Goal: Navigation & Orientation: Find specific page/section

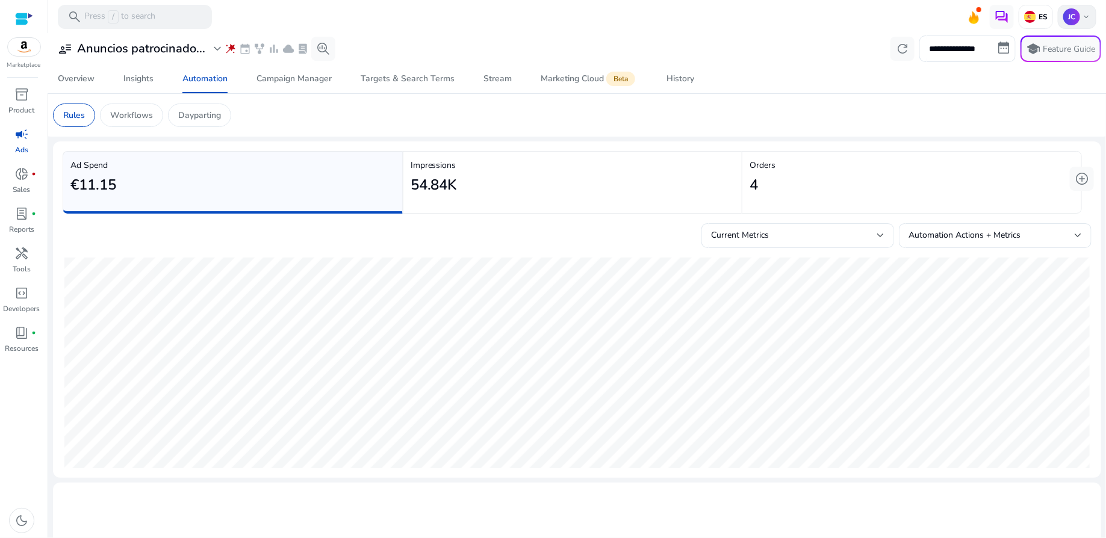
click at [1081, 16] on span "keyboard_arrow_down" at bounding box center [1086, 17] width 10 height 10
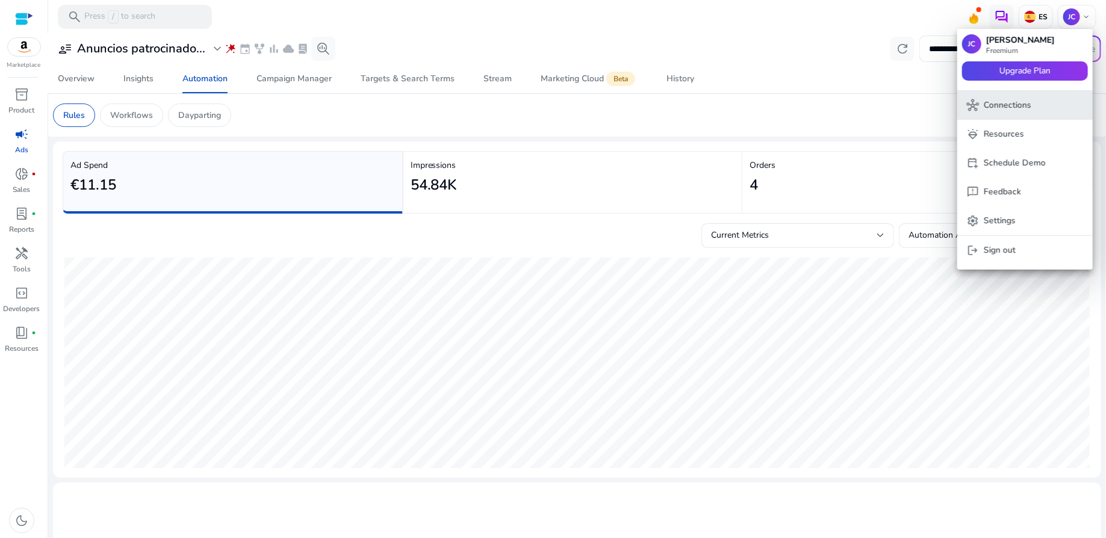
click at [1019, 105] on p "Connections" at bounding box center [1008, 105] width 48 height 13
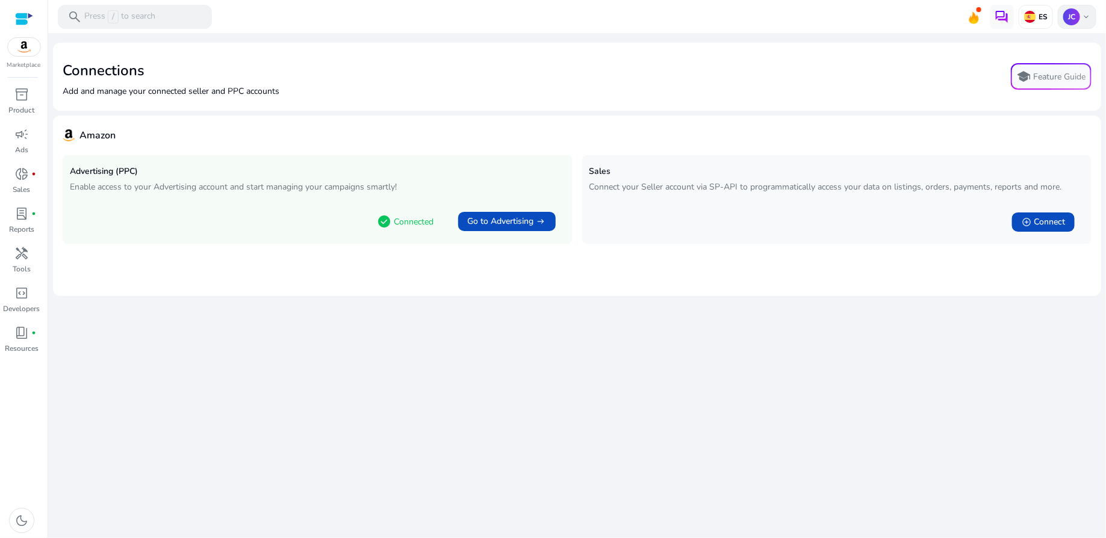
click at [1090, 13] on span "keyboard_arrow_down" at bounding box center [1086, 17] width 10 height 10
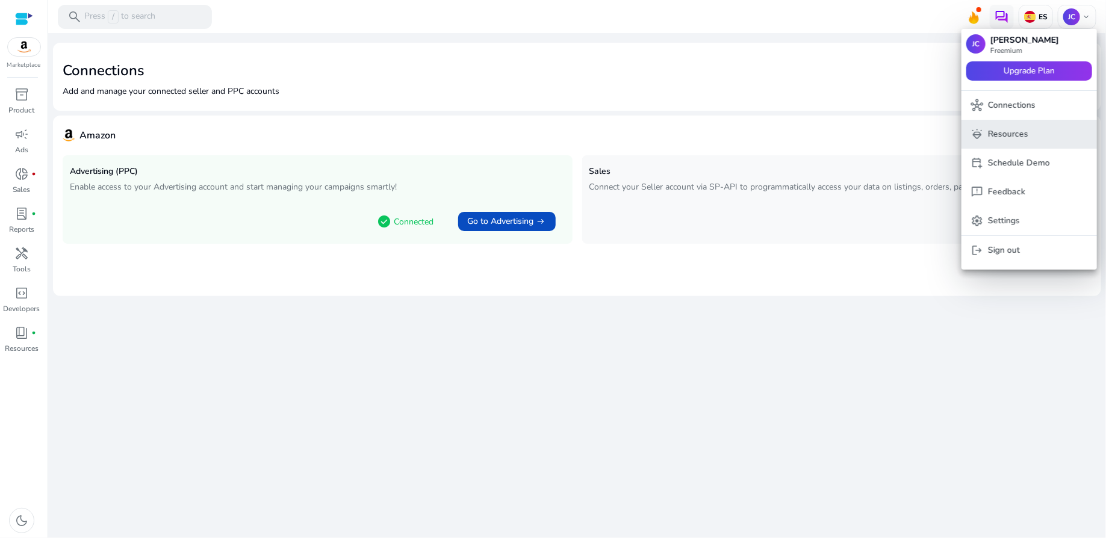
click at [1044, 132] on span "diamond_shine Resources" at bounding box center [1029, 134] width 116 height 13
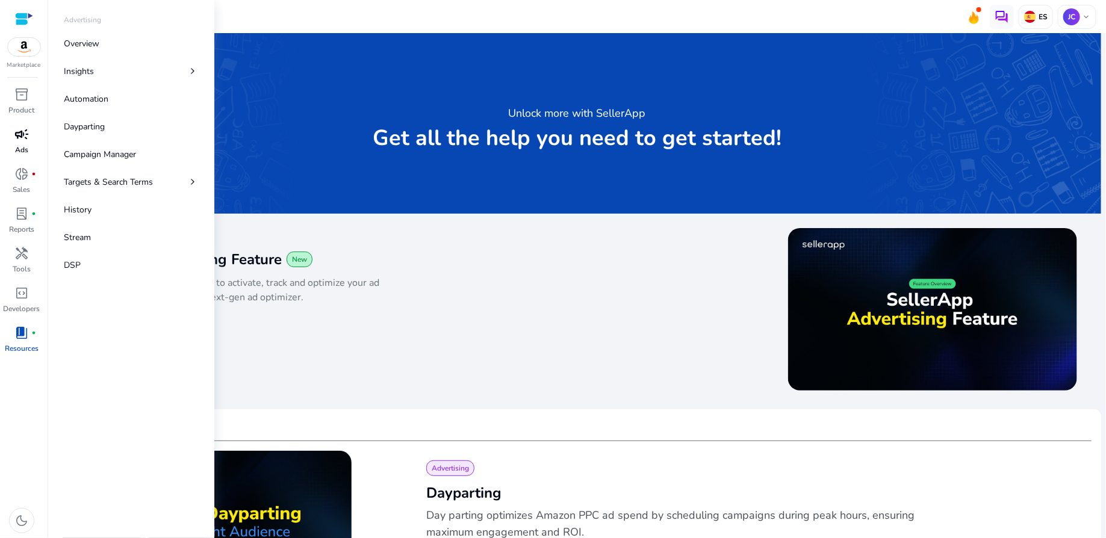
click at [25, 140] on span "campaign" at bounding box center [21, 134] width 14 height 14
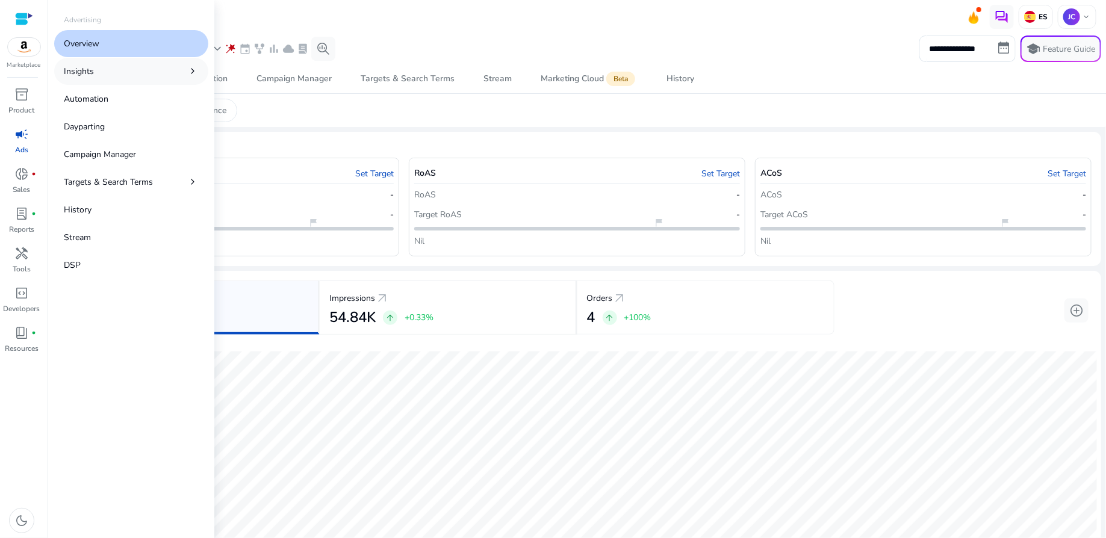
click at [86, 66] on p "Insights" at bounding box center [79, 71] width 30 height 13
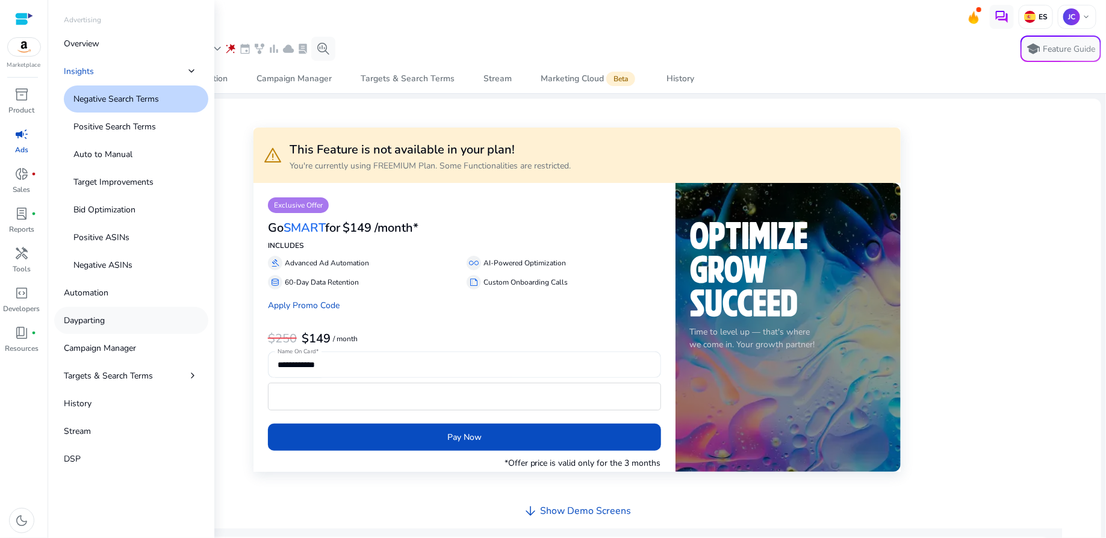
click at [86, 320] on p "Dayparting" at bounding box center [84, 320] width 41 height 13
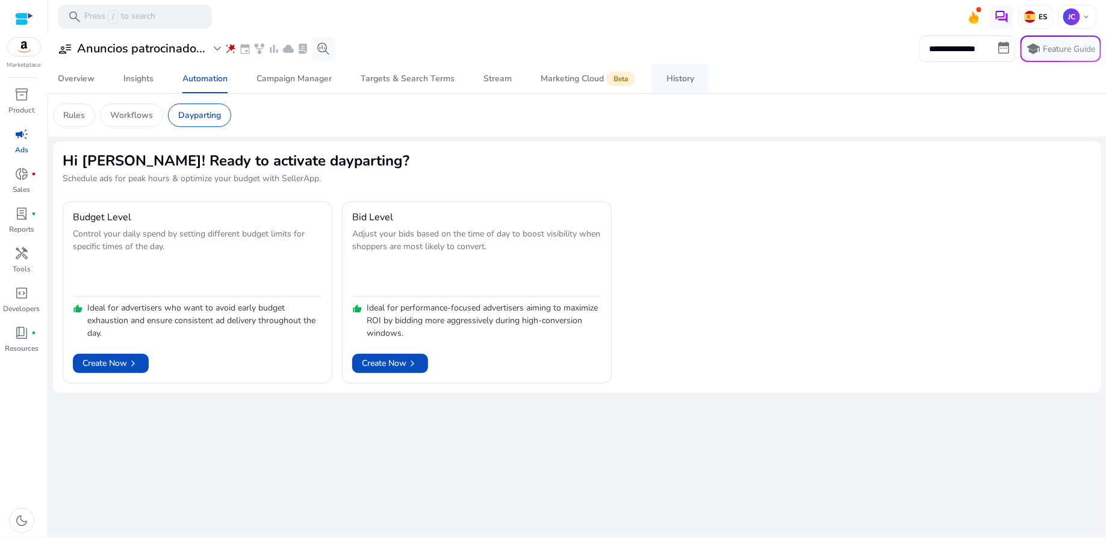
click at [683, 75] on div "History" at bounding box center [681, 79] width 28 height 8
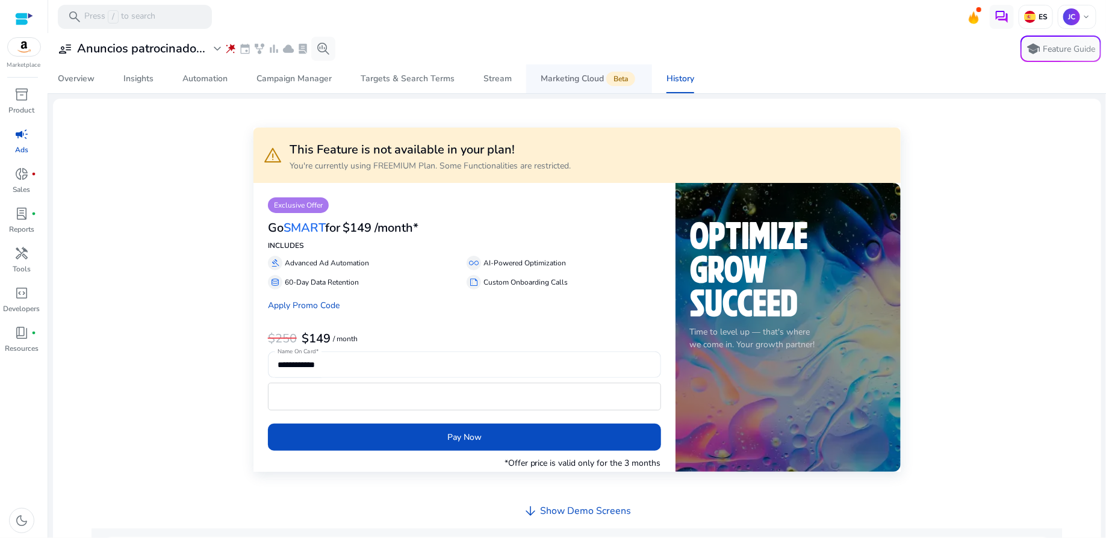
click at [578, 80] on div "Marketing Cloud Beta" at bounding box center [589, 79] width 97 height 10
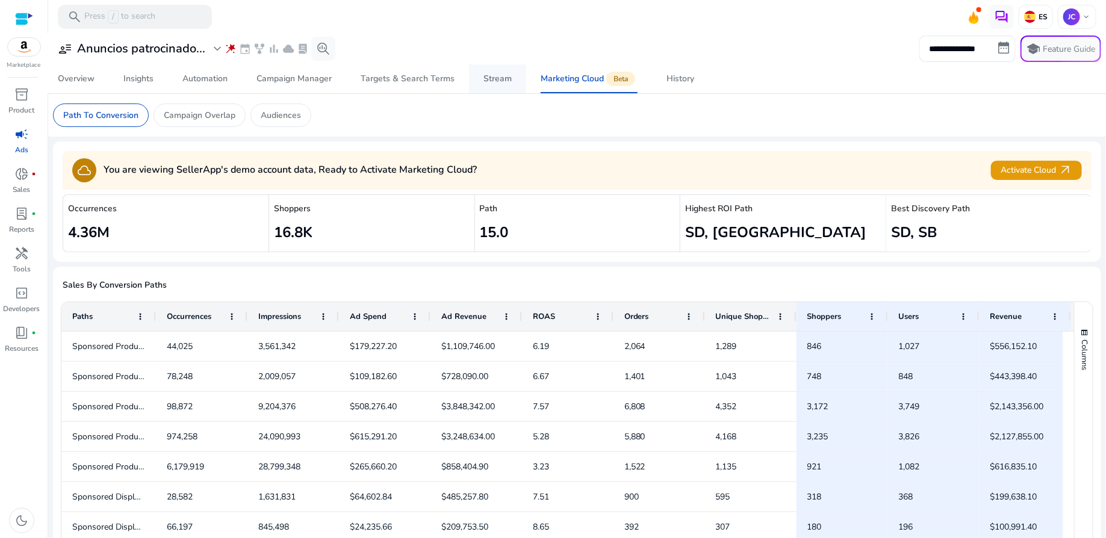
click at [496, 76] on div "Stream" at bounding box center [498, 79] width 28 height 8
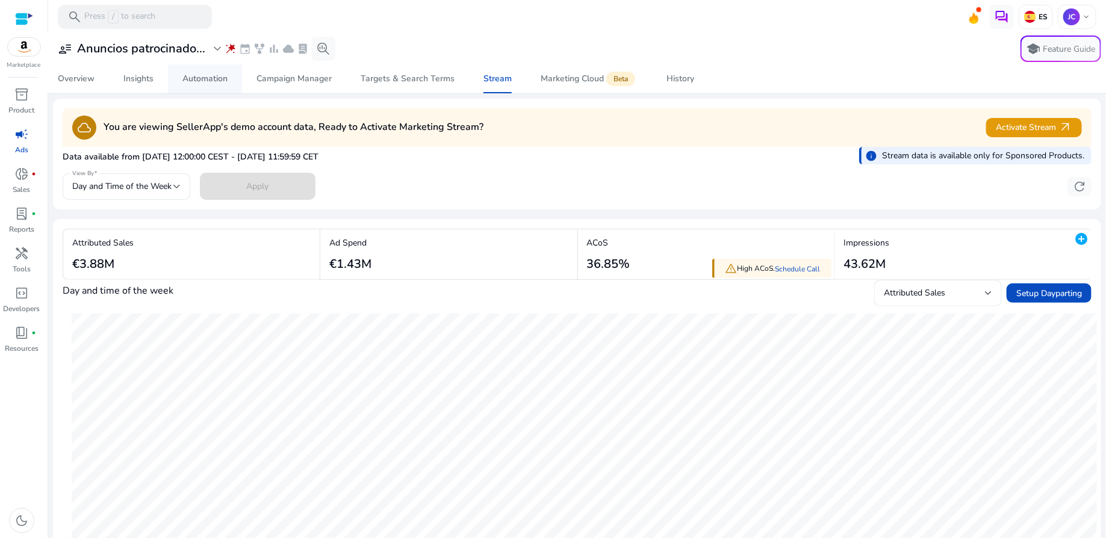
click at [216, 75] on div "Automation" at bounding box center [204, 79] width 45 height 8
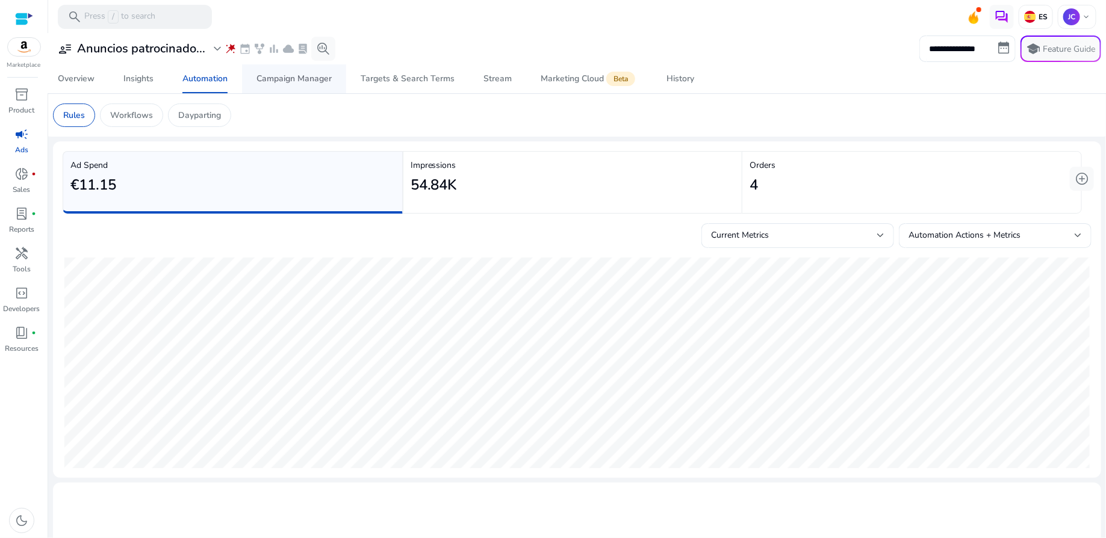
click at [317, 75] on div "Campaign Manager" at bounding box center [294, 79] width 75 height 8
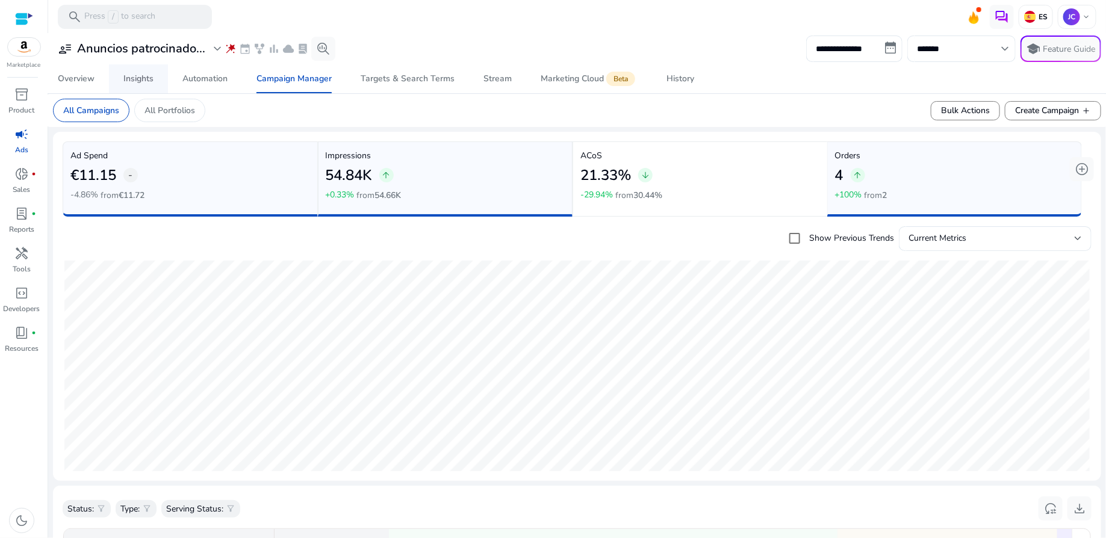
click at [146, 75] on div "Insights" at bounding box center [138, 79] width 30 height 8
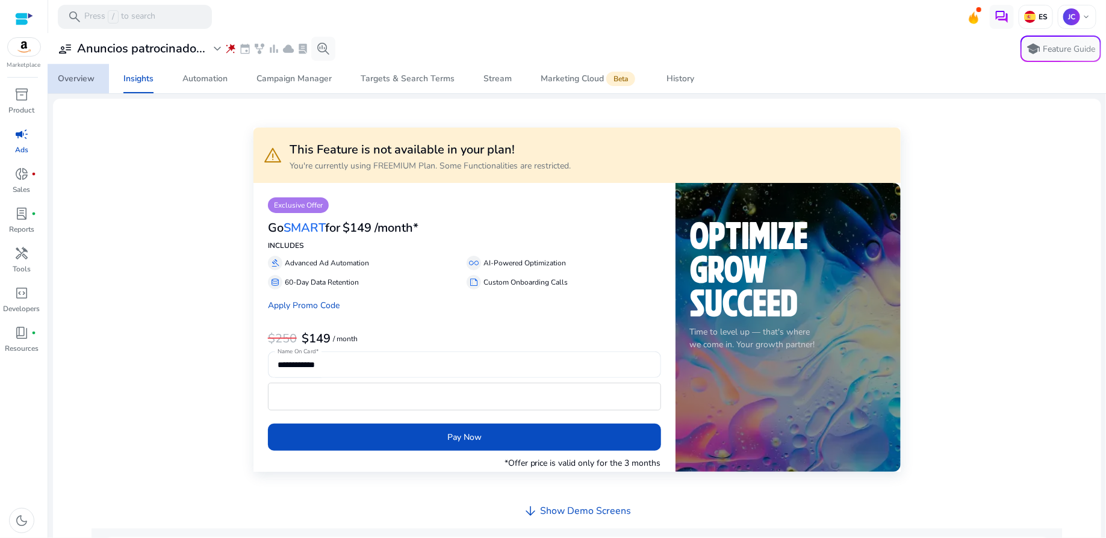
click at [87, 77] on div "Overview" at bounding box center [76, 79] width 37 height 8
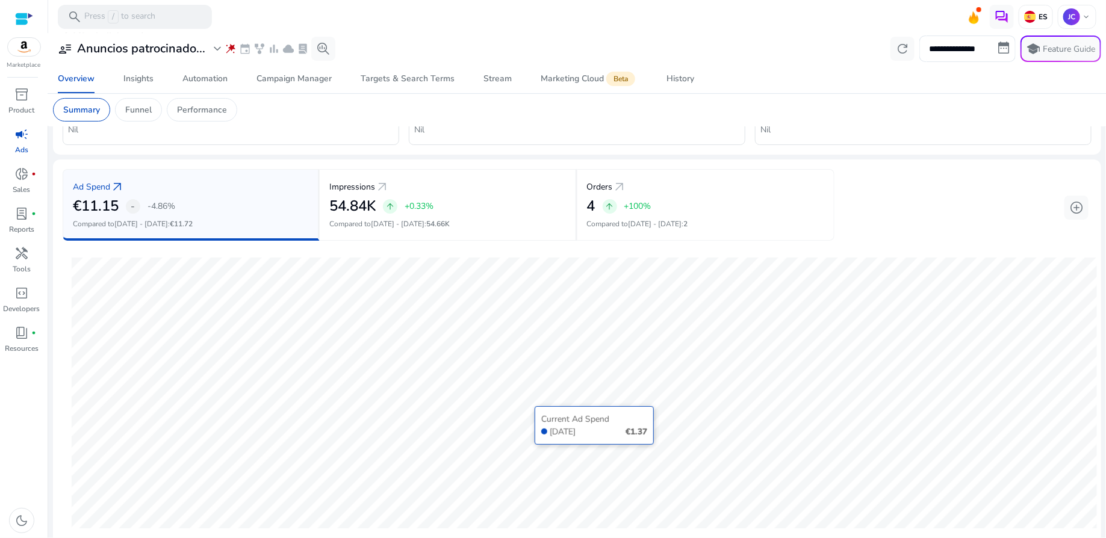
scroll to position [110, 0]
click at [1036, 22] on div "ES" at bounding box center [1036, 17] width 34 height 24
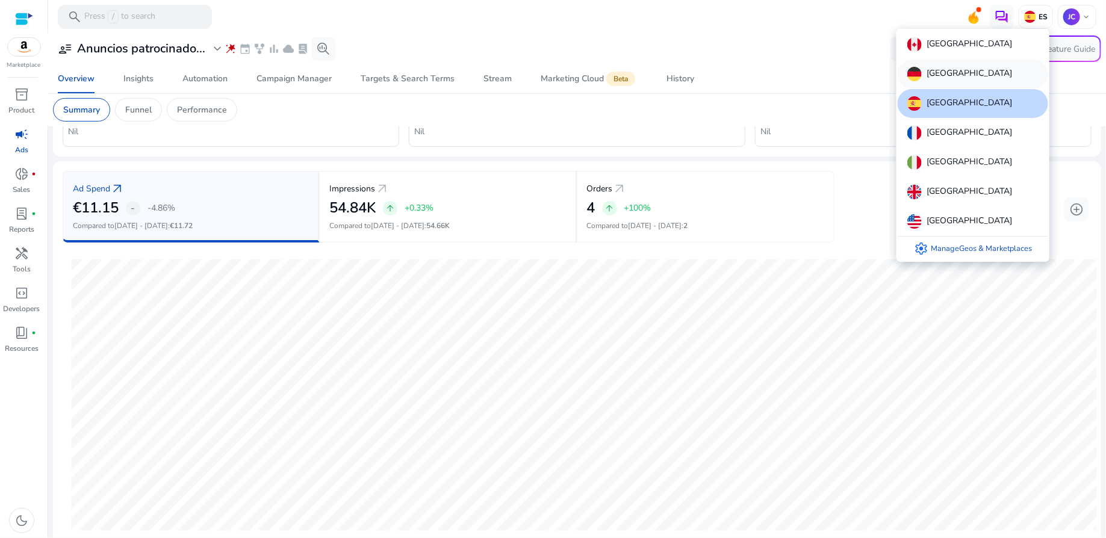
click at [988, 72] on div "[GEOGRAPHIC_DATA]" at bounding box center [973, 74] width 151 height 29
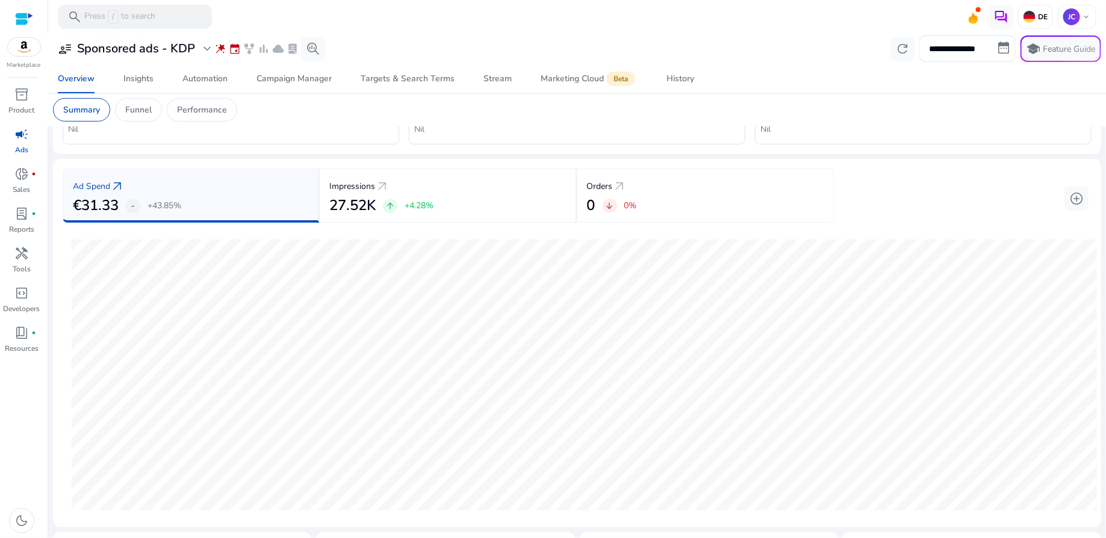
scroll to position [118, 0]
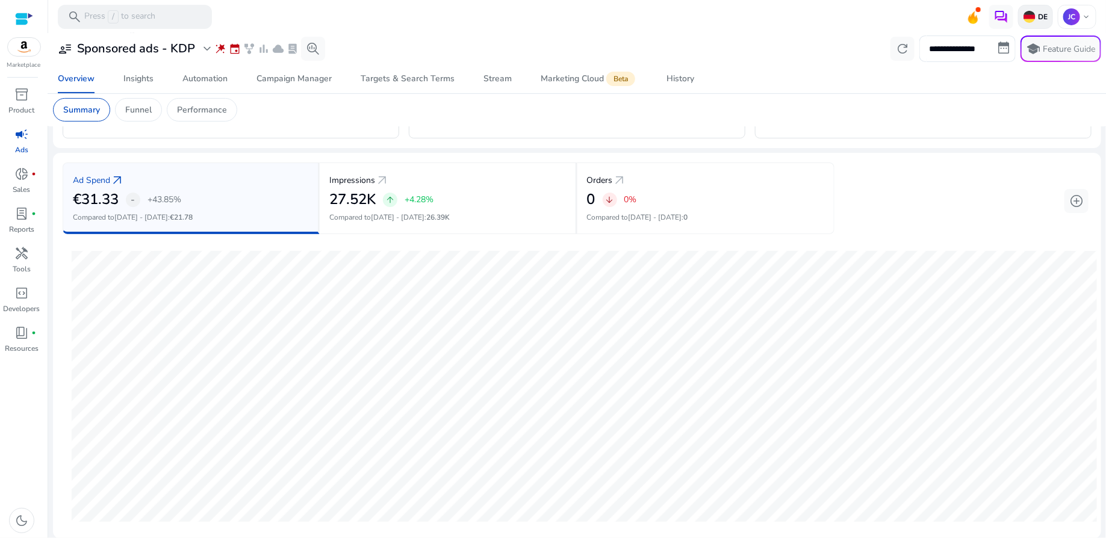
click at [1040, 15] on p "DE" at bounding box center [1042, 17] width 12 height 10
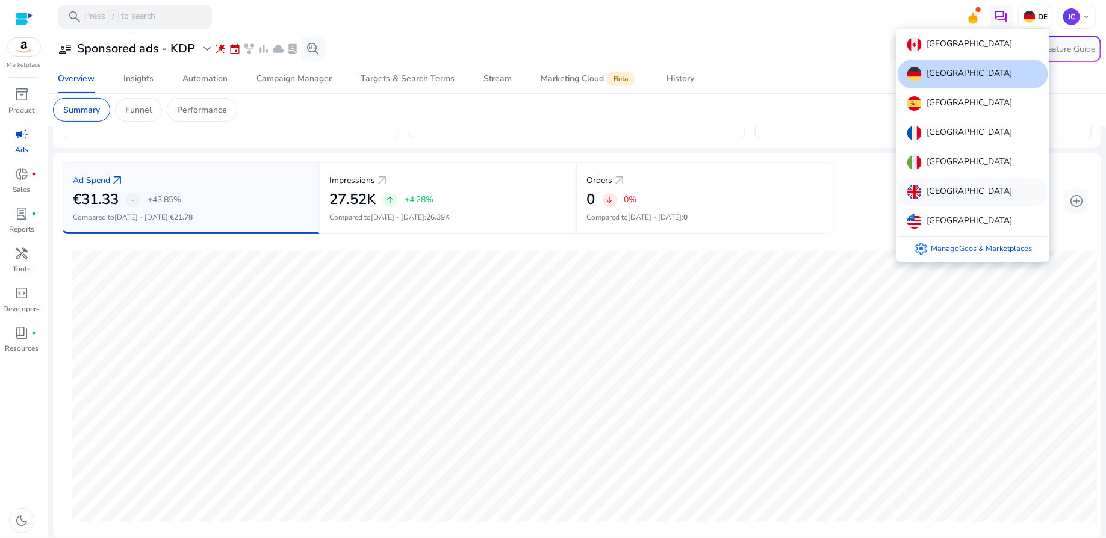
click at [959, 196] on p "[GEOGRAPHIC_DATA]" at bounding box center [970, 192] width 86 height 14
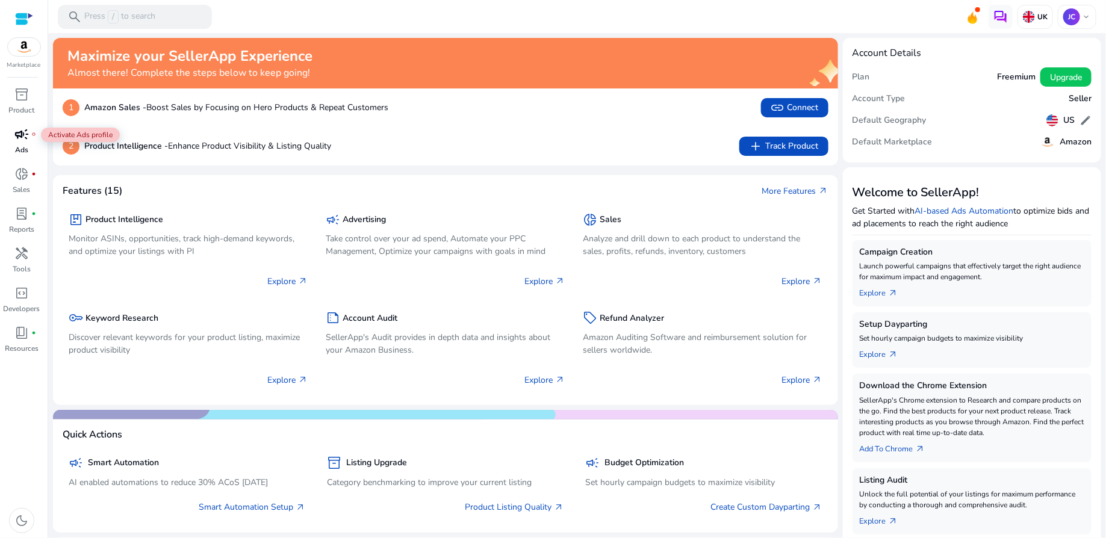
click at [26, 140] on span "campaign" at bounding box center [21, 134] width 14 height 14
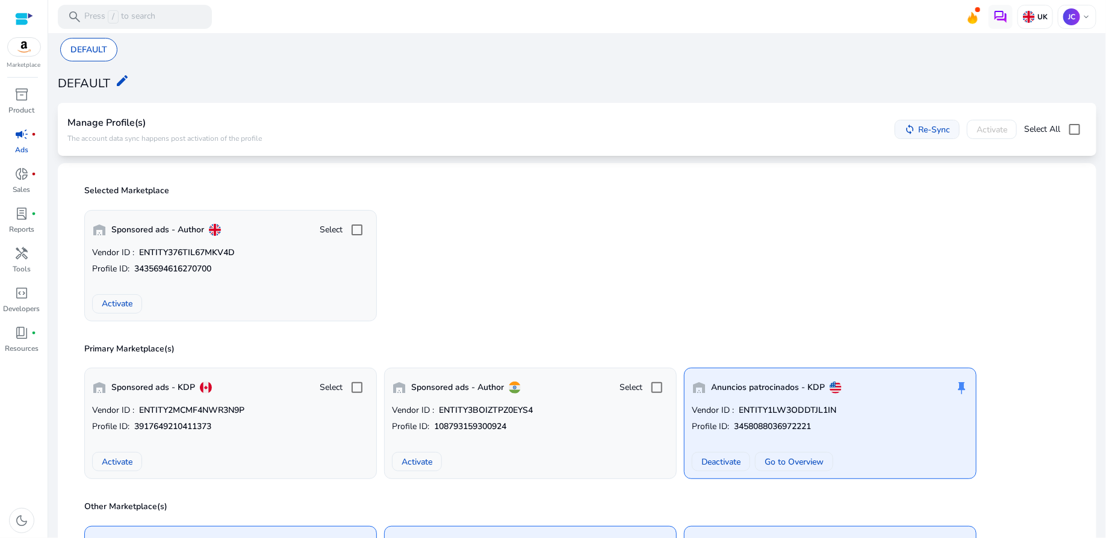
click at [923, 129] on span "Re-Sync" at bounding box center [934, 129] width 32 height 13
click at [865, 234] on div "warehouse Sponsored ads - Author Select Vendor ID : ENTITY376TIL67MKV4D Profile…" at bounding box center [577, 261] width 1000 height 121
click at [17, 135] on span "campaign" at bounding box center [21, 134] width 14 height 14
click at [25, 135] on span "campaign" at bounding box center [21, 134] width 14 height 14
click at [22, 180] on span "donut_small" at bounding box center [21, 174] width 14 height 14
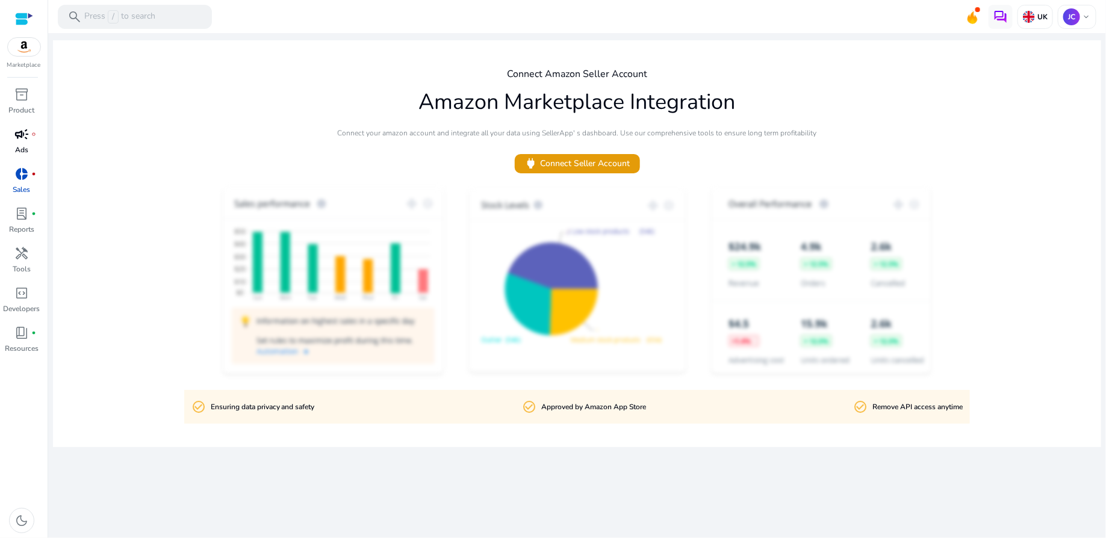
click at [22, 145] on p "Ads" at bounding box center [21, 150] width 13 height 11
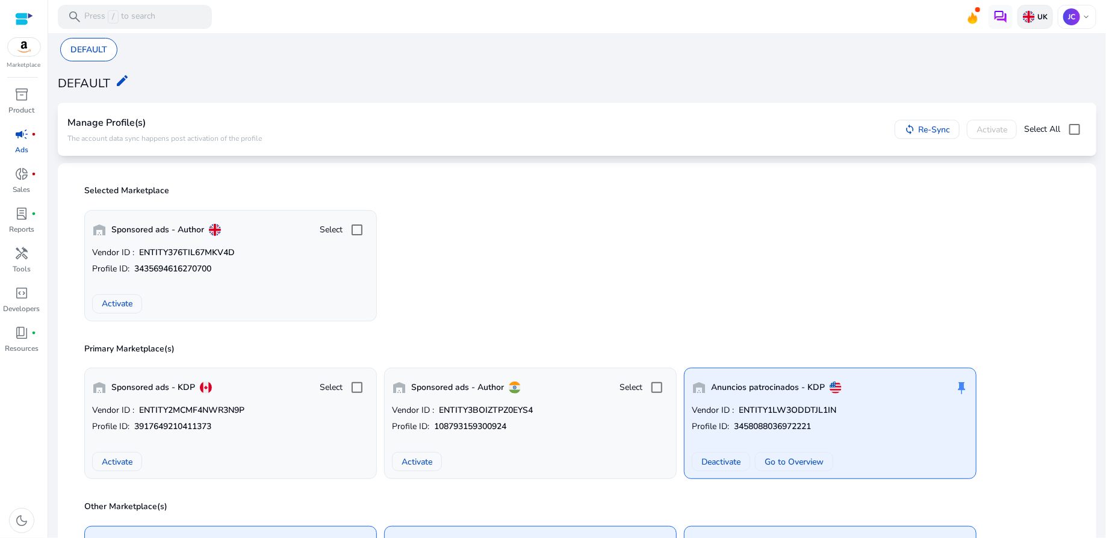
click at [1038, 12] on p "UK" at bounding box center [1041, 17] width 13 height 10
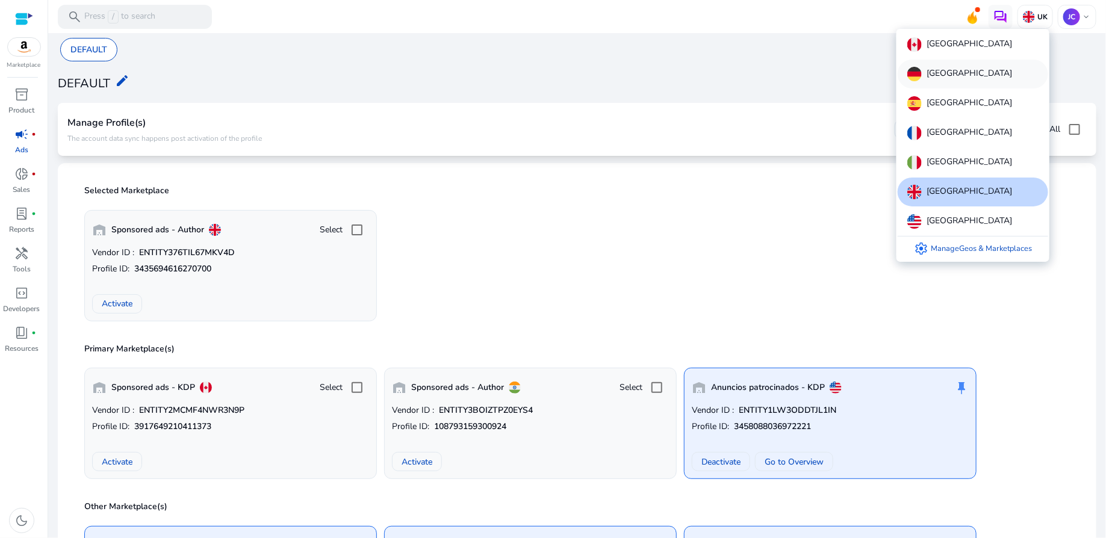
click at [963, 69] on div "[GEOGRAPHIC_DATA]" at bounding box center [973, 74] width 151 height 29
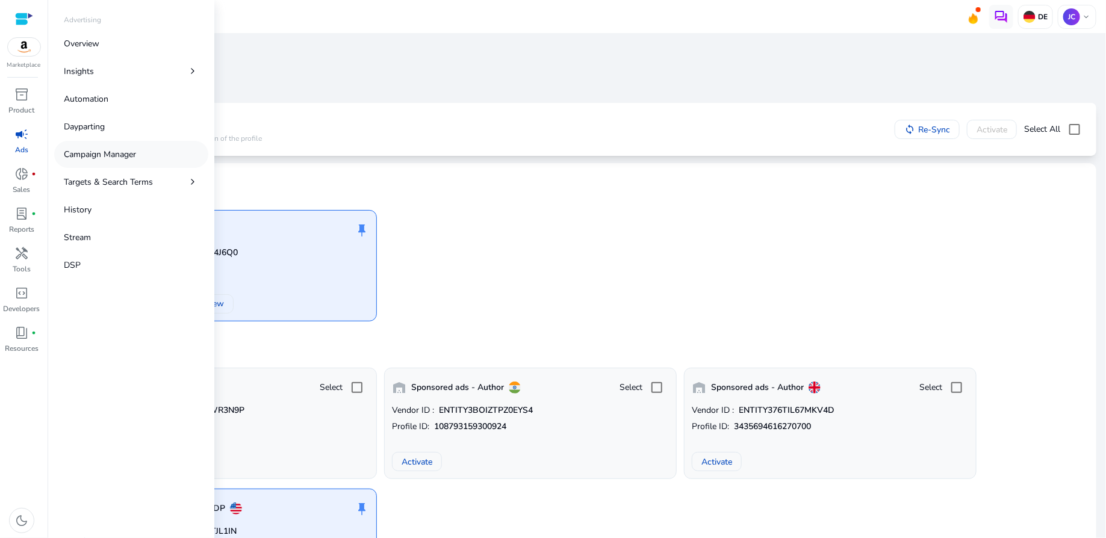
click at [105, 152] on p "Campaign Manager" at bounding box center [100, 154] width 72 height 13
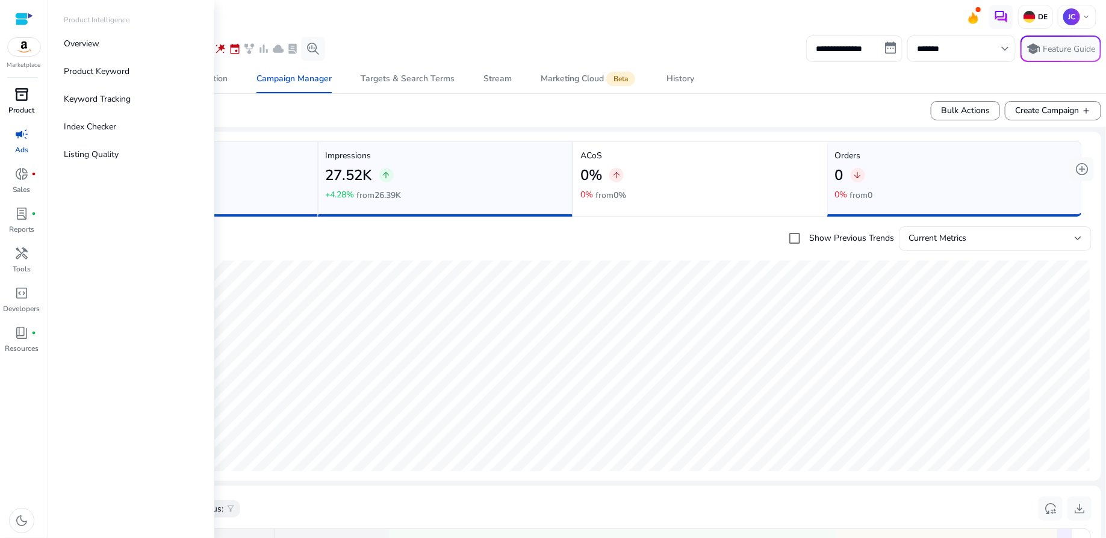
click at [22, 101] on span "inventory_2" at bounding box center [21, 94] width 14 height 14
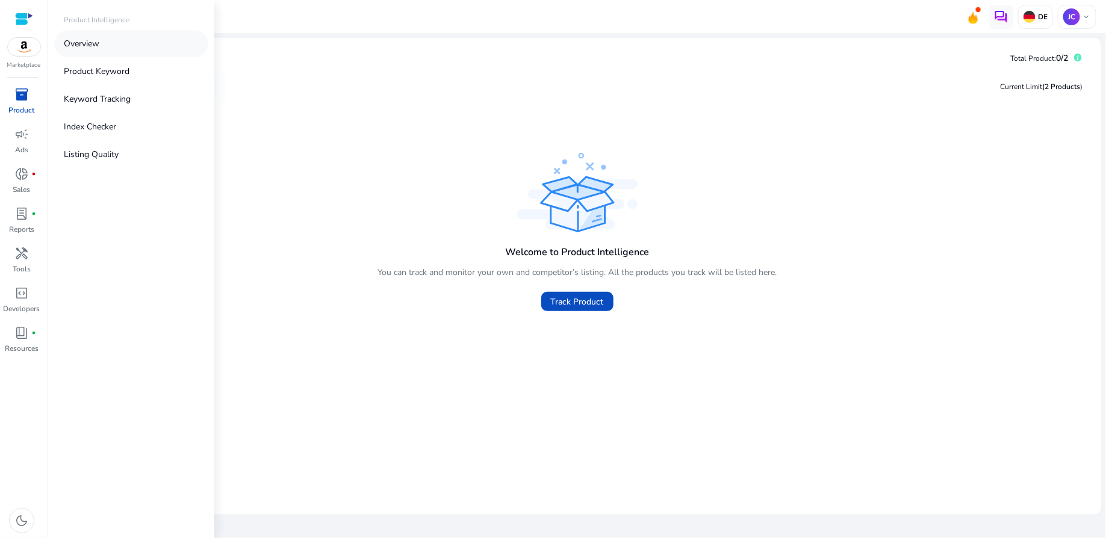
click at [91, 45] on p "Overview" at bounding box center [82, 43] width 36 height 13
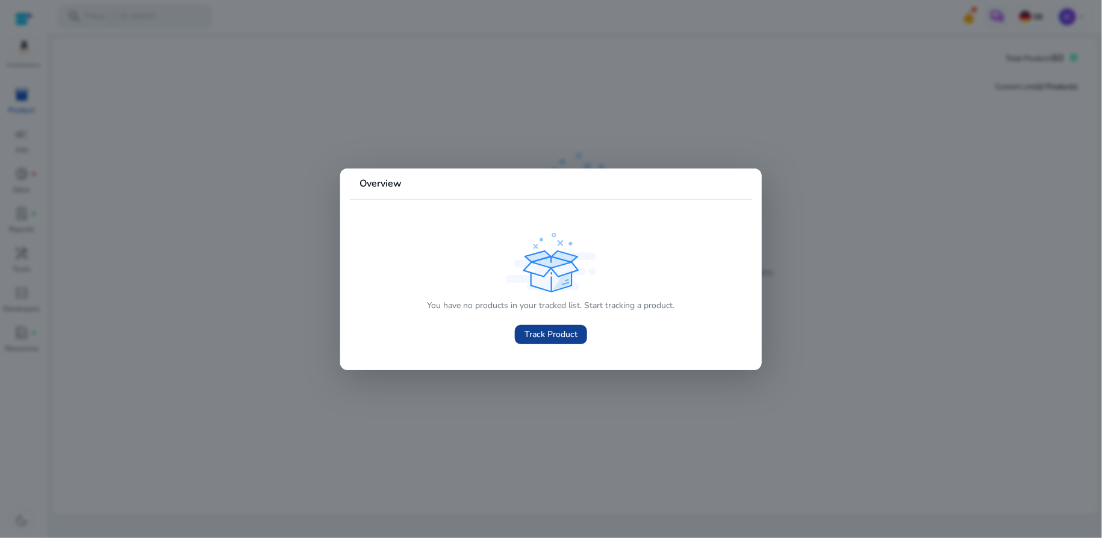
click at [556, 338] on span "Track Product" at bounding box center [550, 334] width 53 height 13
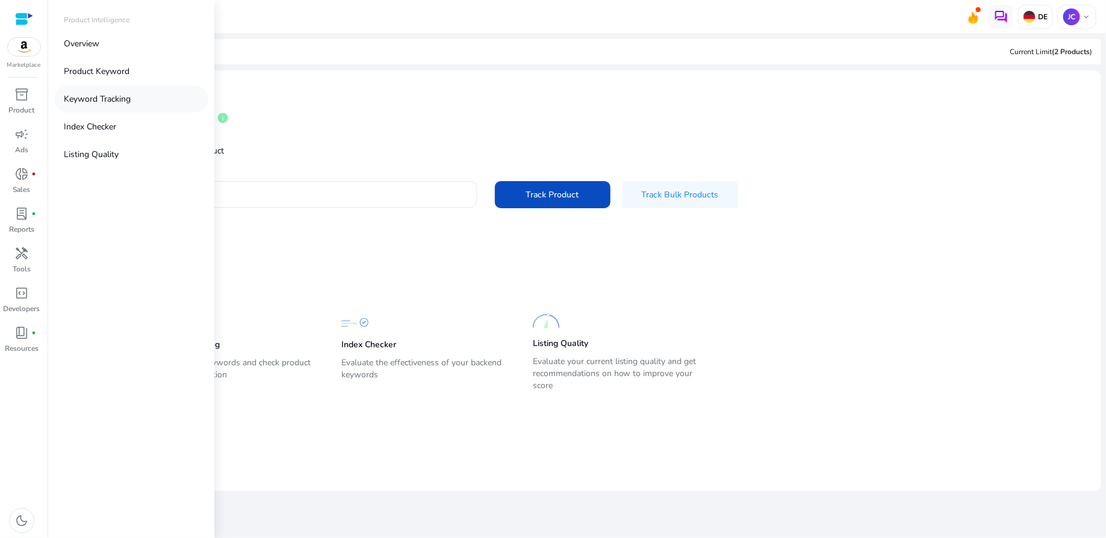
click at [96, 102] on p "Keyword Tracking" at bounding box center [97, 99] width 67 height 13
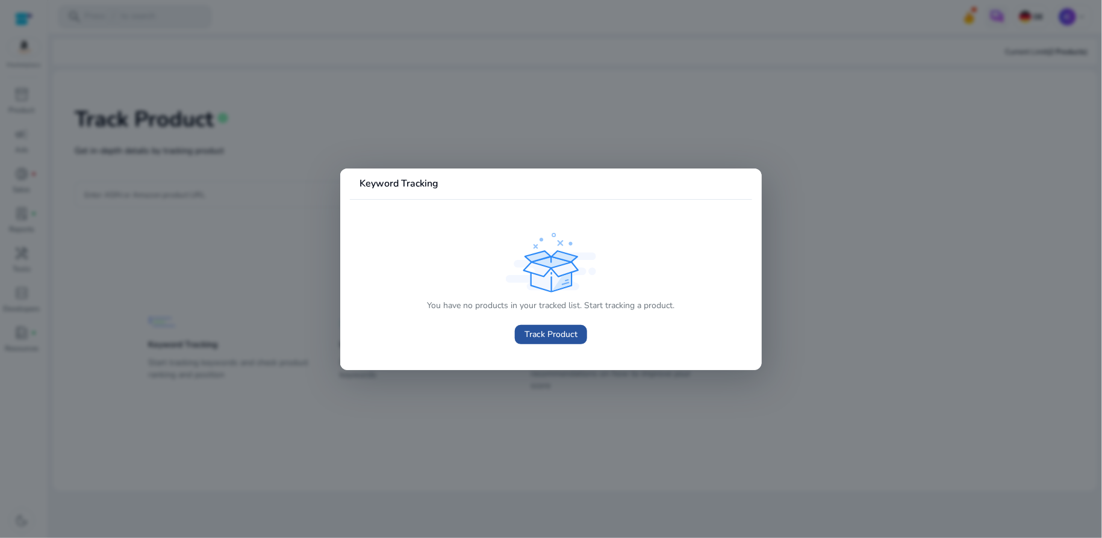
click at [561, 335] on span "Track Product" at bounding box center [550, 334] width 53 height 13
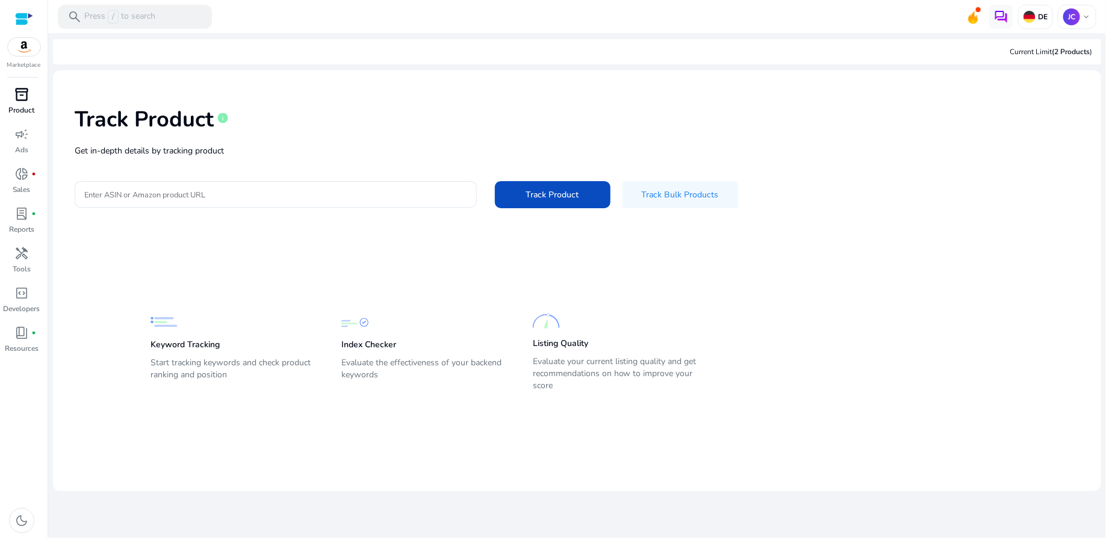
click at [21, 102] on span "inventory_2" at bounding box center [21, 94] width 14 height 14
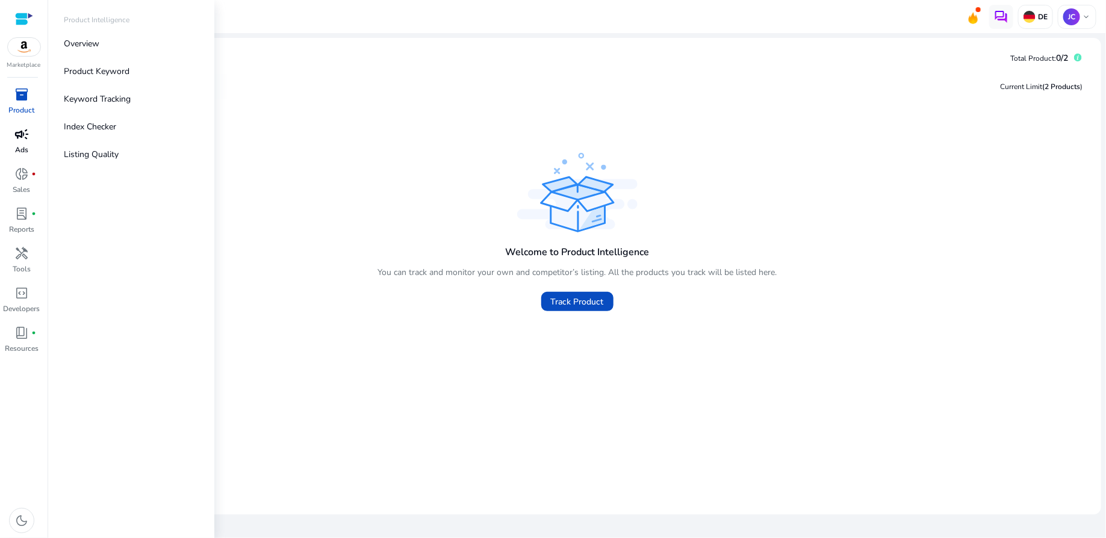
click at [21, 140] on span "campaign" at bounding box center [21, 134] width 14 height 14
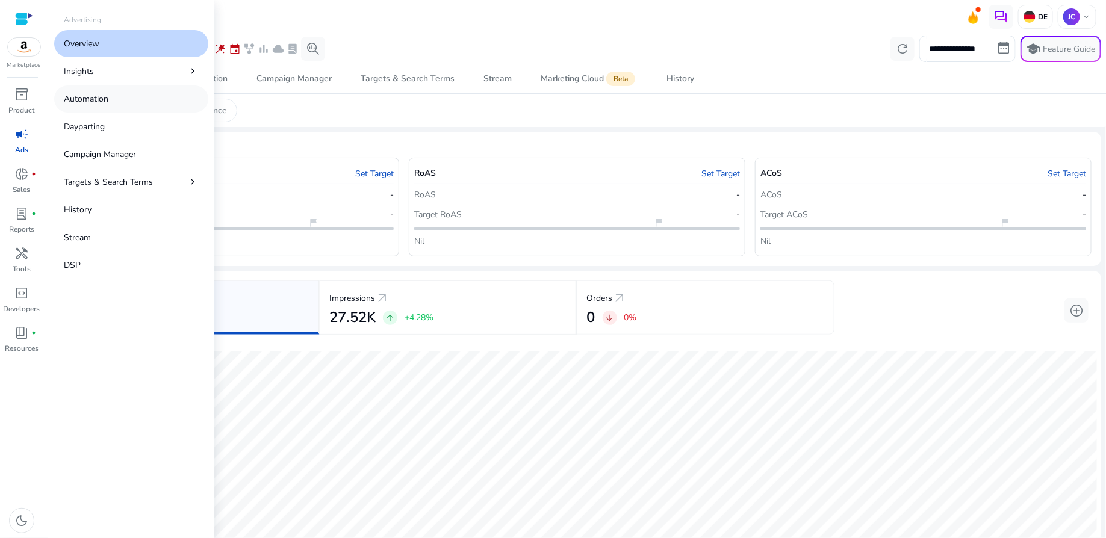
click at [100, 98] on p "Automation" at bounding box center [86, 99] width 45 height 13
